Goal: Task Accomplishment & Management: Manage account settings

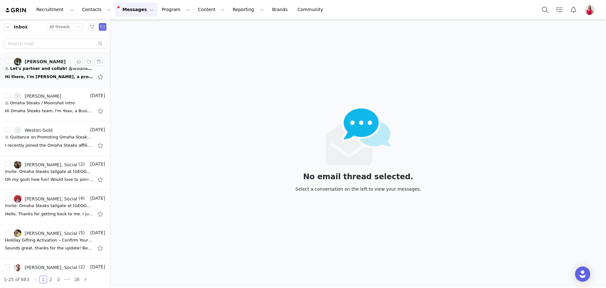
click at [53, 75] on div "Hi there, I’m [PERSON_NAME], a proud Pasadena mama with roots in [GEOGRAPHIC_DA…" at bounding box center [49, 77] width 88 height 6
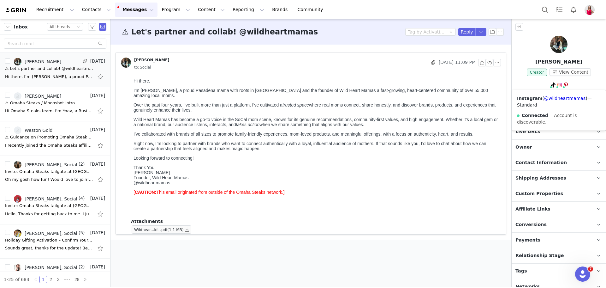
click at [558, 94] on div "Instagram ( @wildheartmamas ) — Standard Connected — Account is discoverable." at bounding box center [559, 110] width 94 height 40
click at [558, 99] on link "@wildheartmamas" at bounding box center [564, 98] width 41 height 5
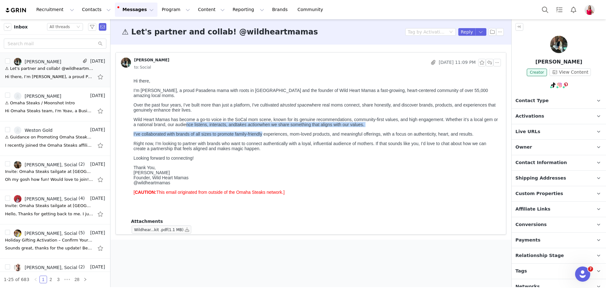
drag, startPoint x: 186, startPoint y: 129, endPoint x: 264, endPoint y: 140, distance: 79.0
click at [264, 140] on div "Hi there, I’m [PERSON_NAME], a proud Pasadena mama with roots in [GEOGRAPHIC_DA…" at bounding box center [316, 131] width 365 height 107
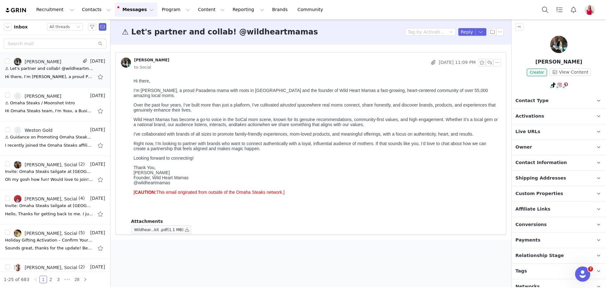
click at [266, 151] on p "Right now, I’m looking to partner with brands who want to connect authentically…" at bounding box center [316, 146] width 365 height 10
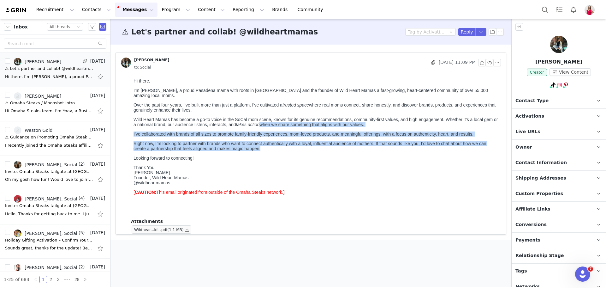
drag, startPoint x: 267, startPoint y: 158, endPoint x: 258, endPoint y: 130, distance: 30.0
click at [258, 130] on div "Hi there, I’m [PERSON_NAME], a proud Pasadena mama with roots in [GEOGRAPHIC_DA…" at bounding box center [316, 131] width 365 height 107
click at [258, 127] on em "takes action" at bounding box center [248, 124] width 24 height 5
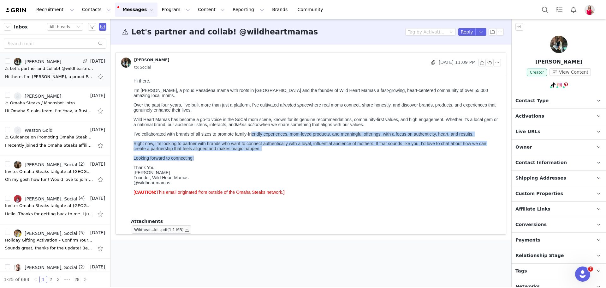
drag, startPoint x: 256, startPoint y: 166, endPoint x: 254, endPoint y: 136, distance: 29.4
click at [254, 136] on div "Hi there, I’m [PERSON_NAME], a proud Pasadena mama with roots in [GEOGRAPHIC_DA…" at bounding box center [316, 131] width 365 height 107
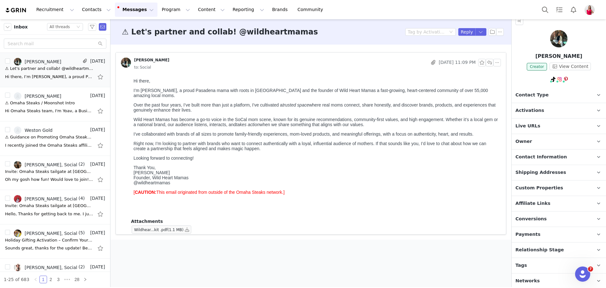
scroll to position [7, 0]
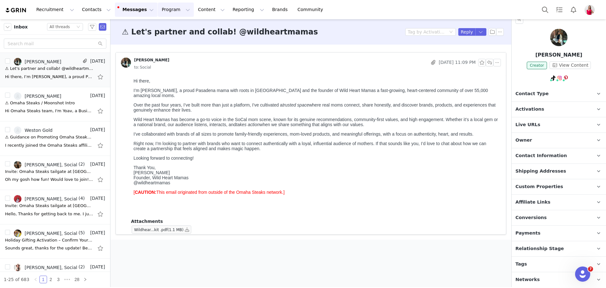
click at [161, 11] on button "Program Program" at bounding box center [176, 10] width 36 height 14
click at [161, 27] on p "Activations" at bounding box center [159, 28] width 24 height 7
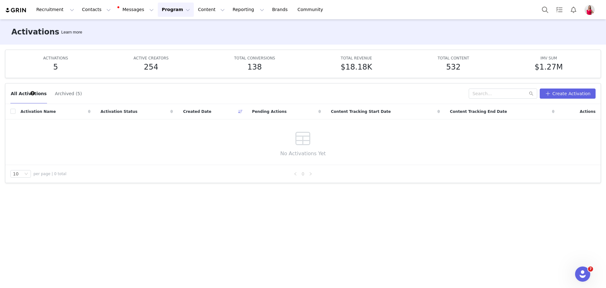
click at [64, 94] on button "Archived (5)" at bounding box center [69, 93] width 28 height 10
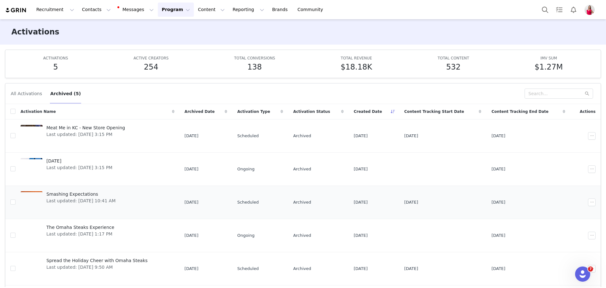
scroll to position [21, 0]
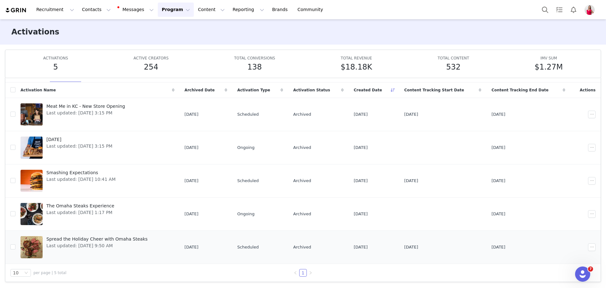
click at [120, 237] on span "Spread the Holiday Cheer with Omaha Steaks" at bounding box center [96, 239] width 101 height 7
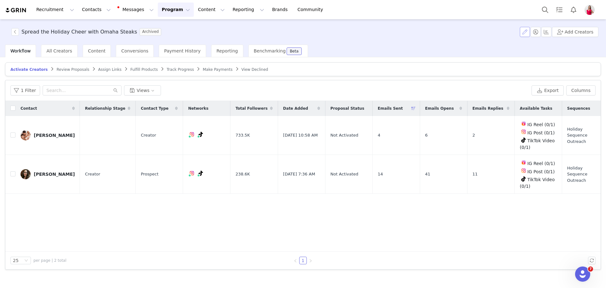
click at [526, 34] on button "button" at bounding box center [525, 32] width 10 height 10
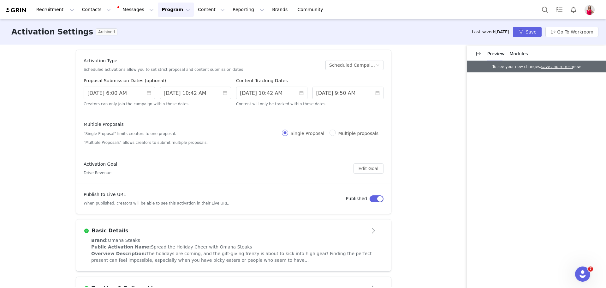
click at [419, 91] on div "Activation Type Scheduled activations allow you to set strict proposal and cont…" at bounding box center [303, 166] width 606 height 242
click at [457, 120] on div "Activation Type Scheduled activations allow you to set strict proposal and cont…" at bounding box center [303, 166] width 606 height 242
click at [236, 27] on div "Activation Settings Archived Last saved: [DATE] Save Go To Workroom" at bounding box center [303, 31] width 606 height 25
click at [233, 13] on button "Reporting Reporting" at bounding box center [248, 10] width 39 height 14
click at [194, 10] on button "Content Content" at bounding box center [211, 10] width 34 height 14
